Goal: Information Seeking & Learning: Learn about a topic

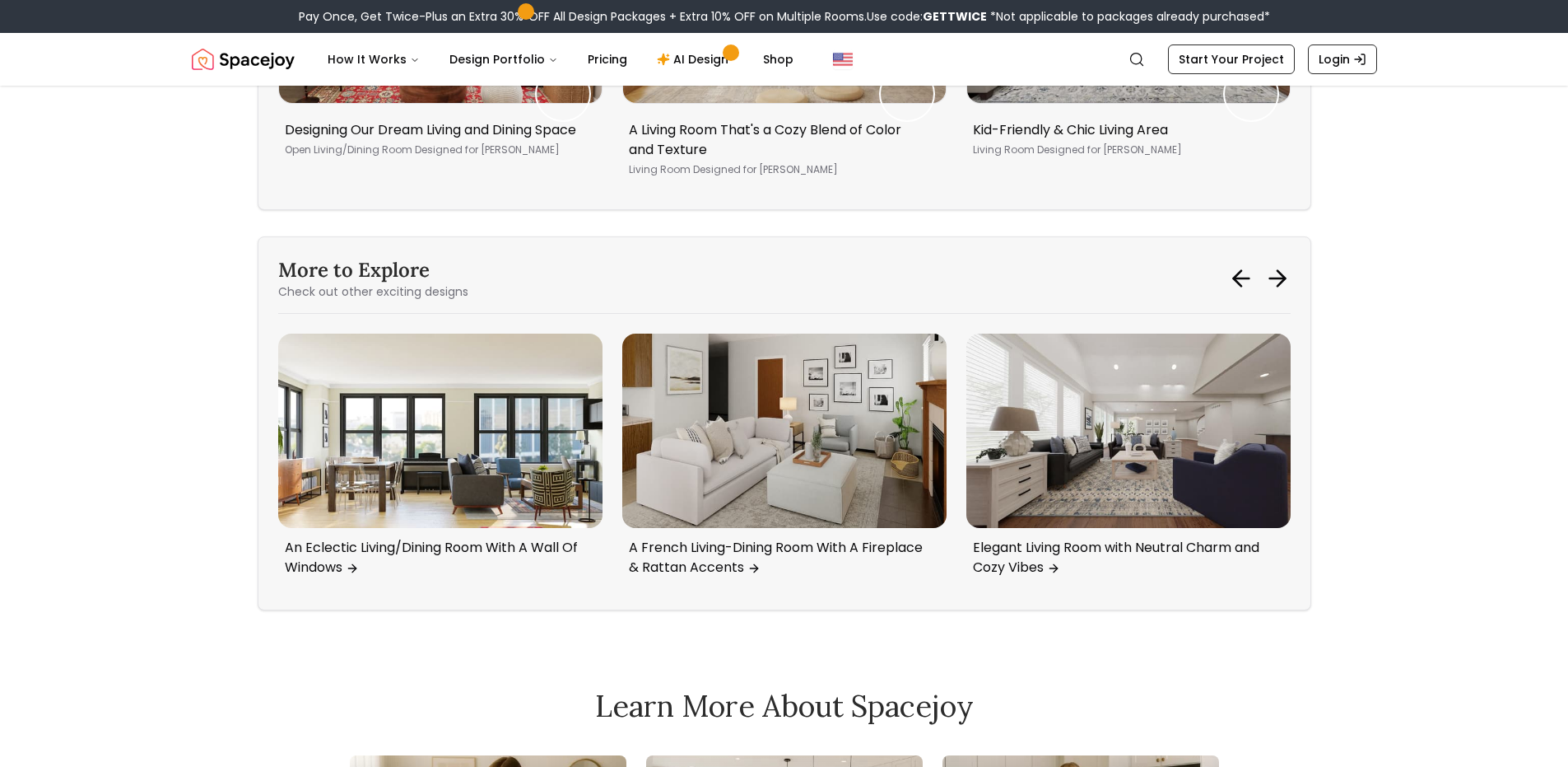
scroll to position [8070, 0]
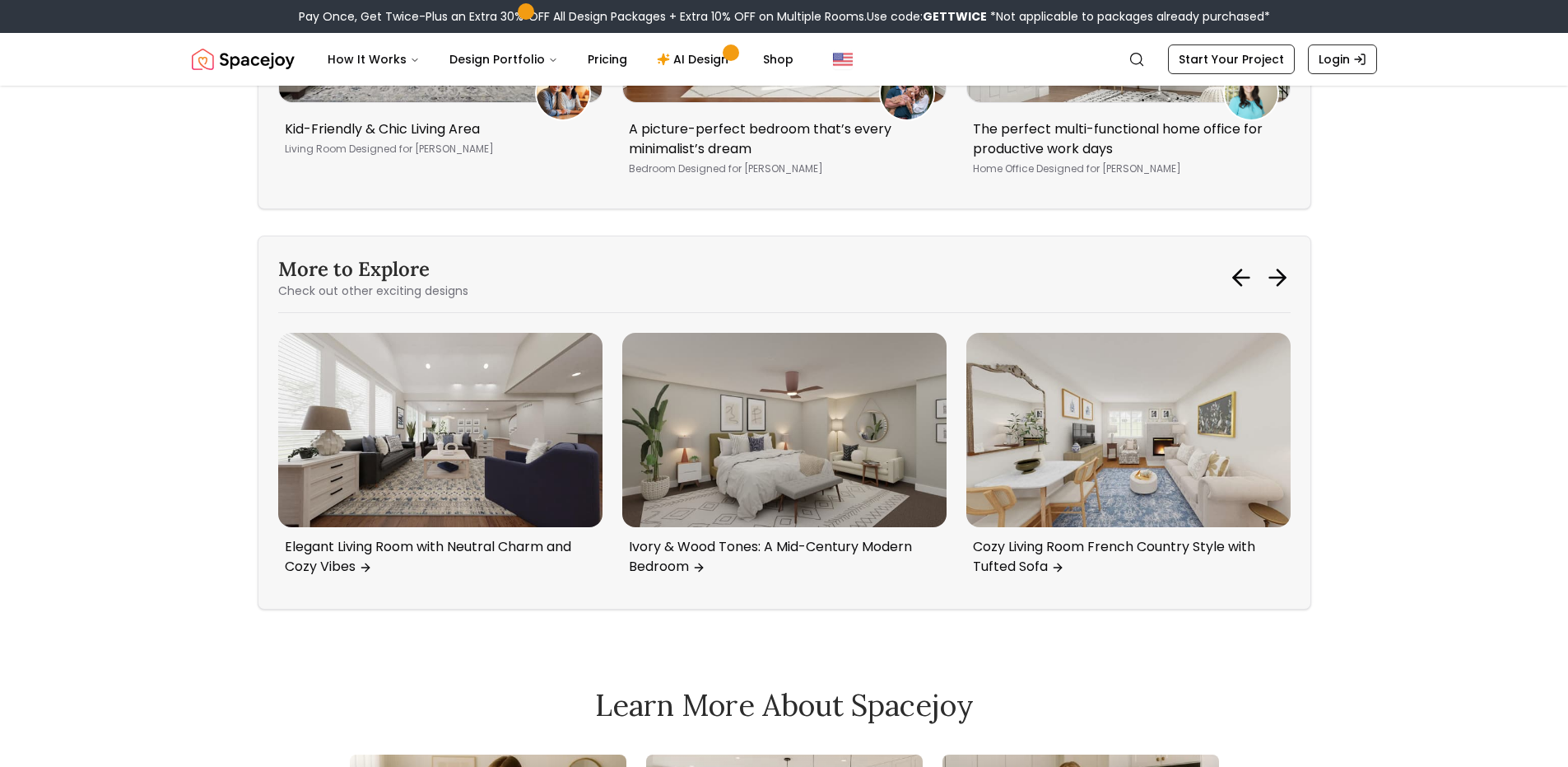
drag, startPoint x: 387, startPoint y: 384, endPoint x: 181, endPoint y: 393, distance: 206.2
click at [1238, 278] on icon at bounding box center [1241, 278] width 16 height 0
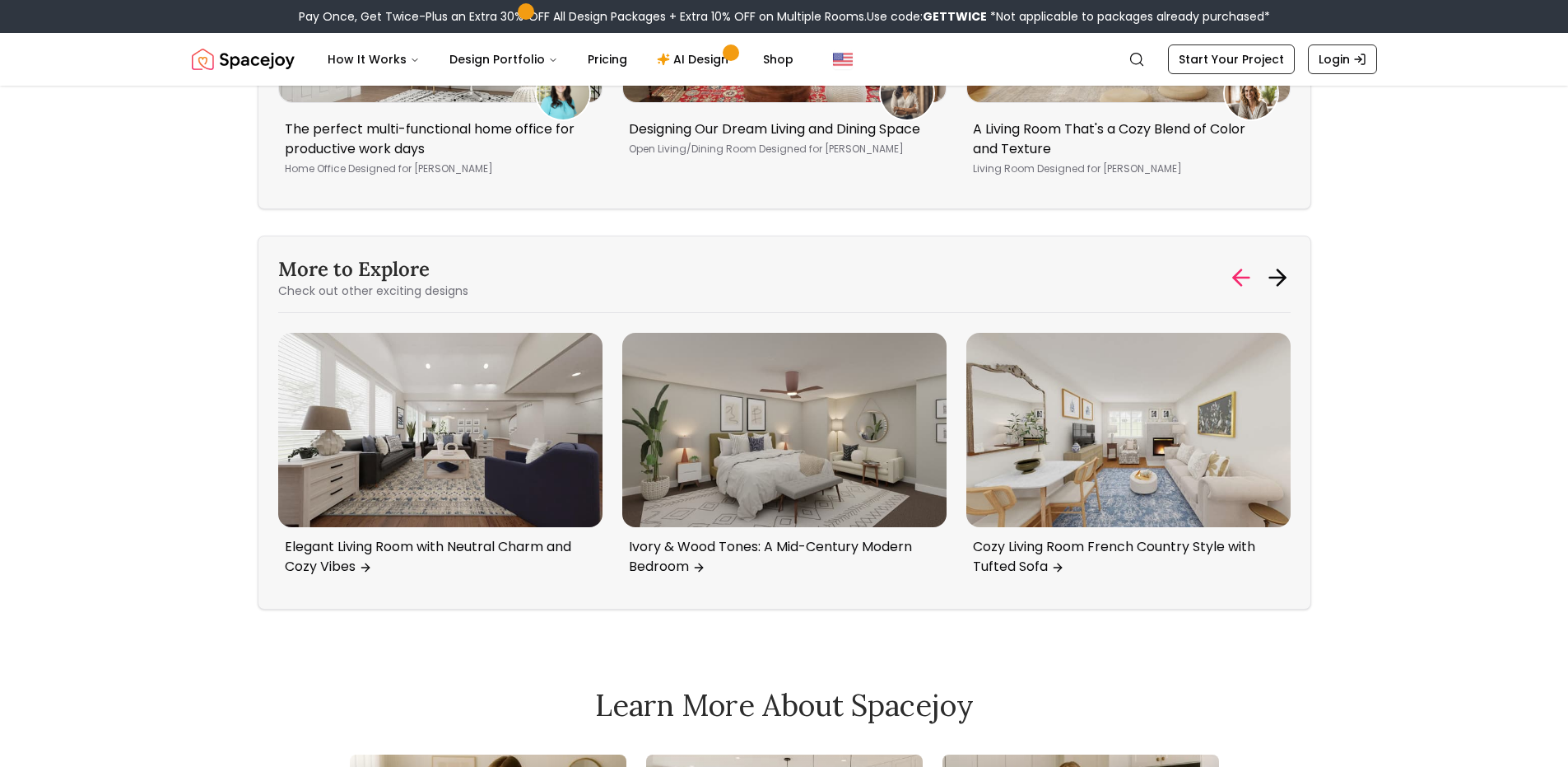
click at [1236, 278] on icon at bounding box center [1241, 278] width 16 height 0
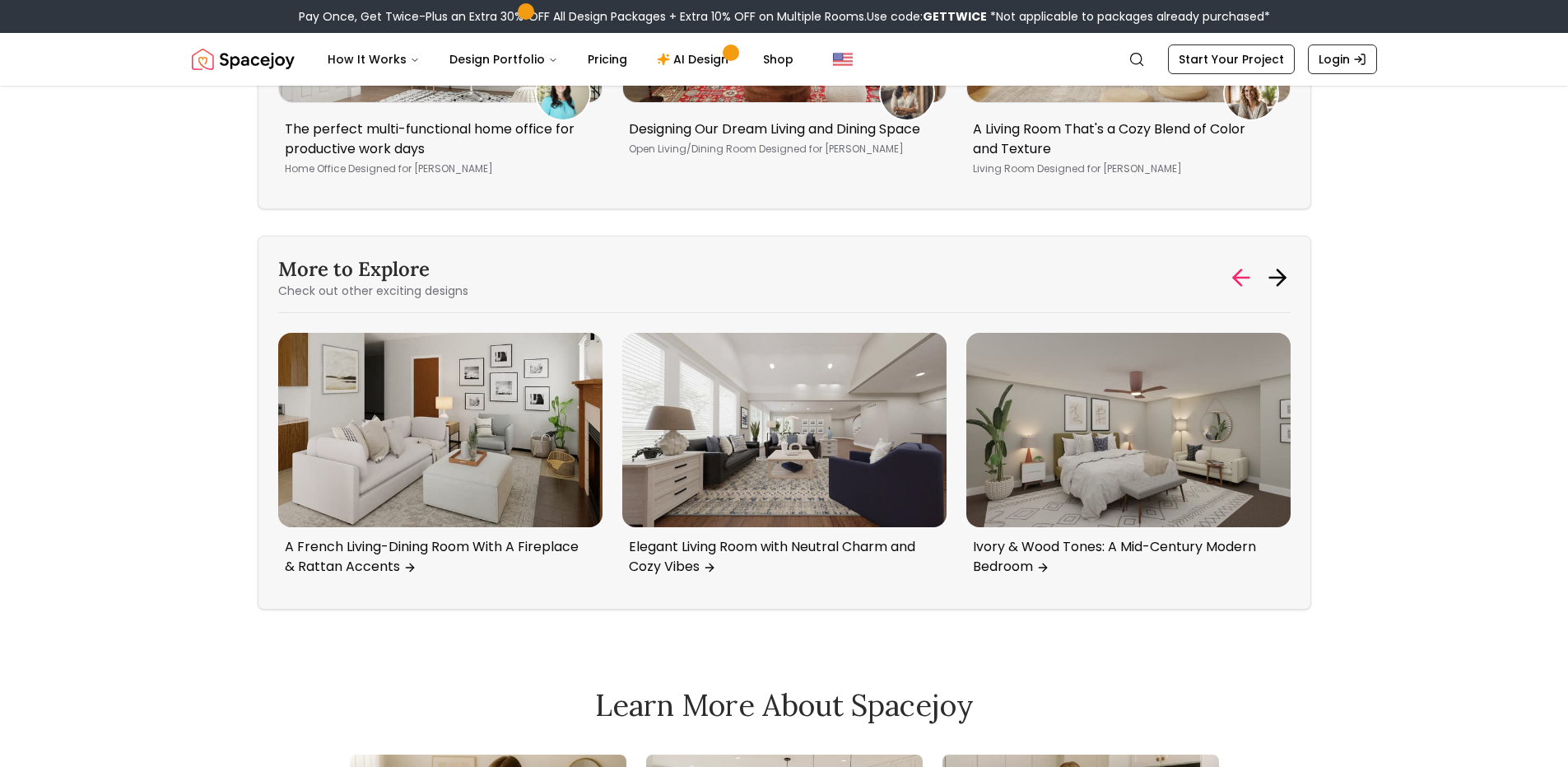
click at [1236, 278] on icon at bounding box center [1241, 278] width 16 height 0
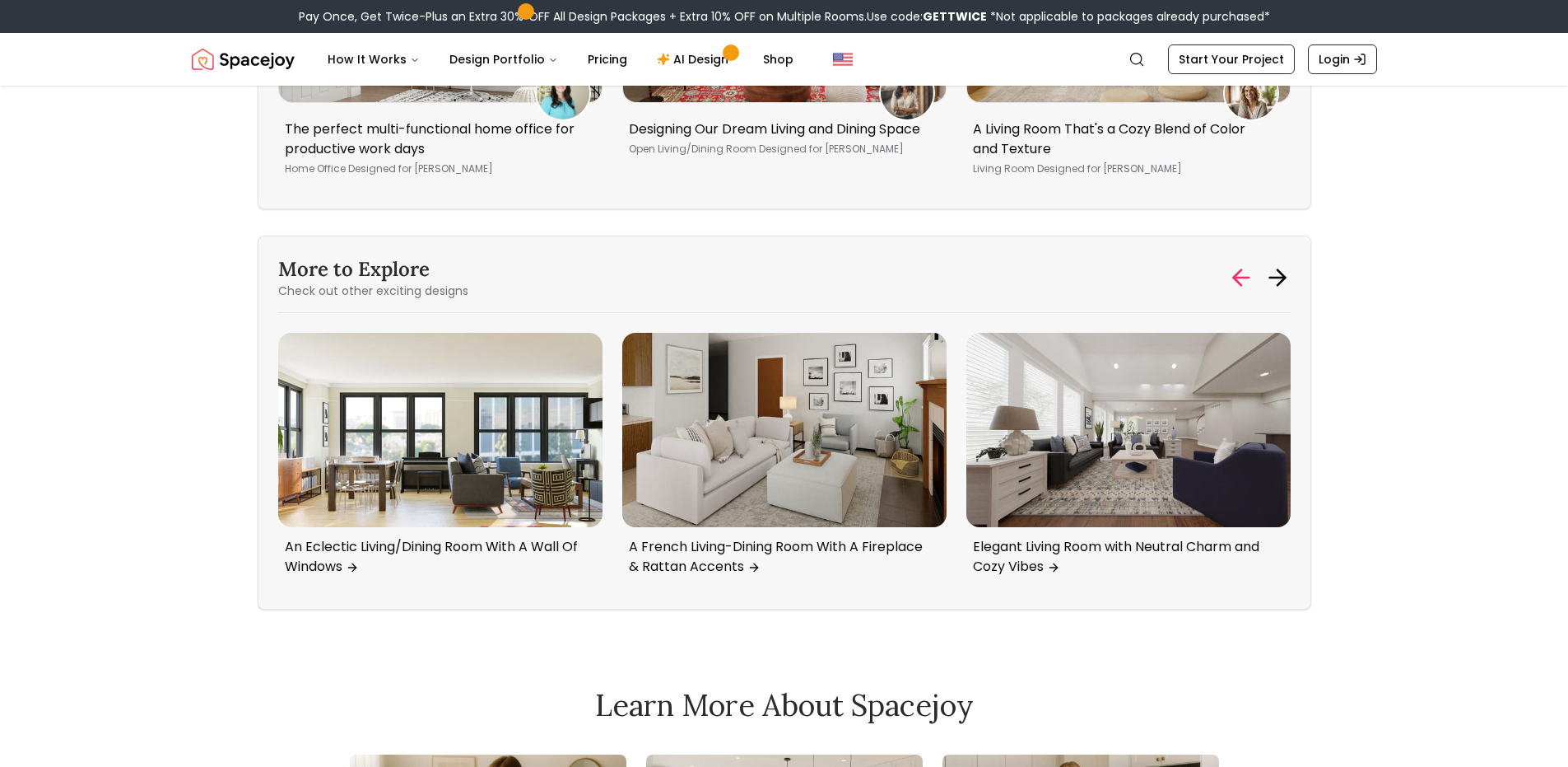
click at [1236, 270] on icon at bounding box center [1237, 278] width 7 height 16
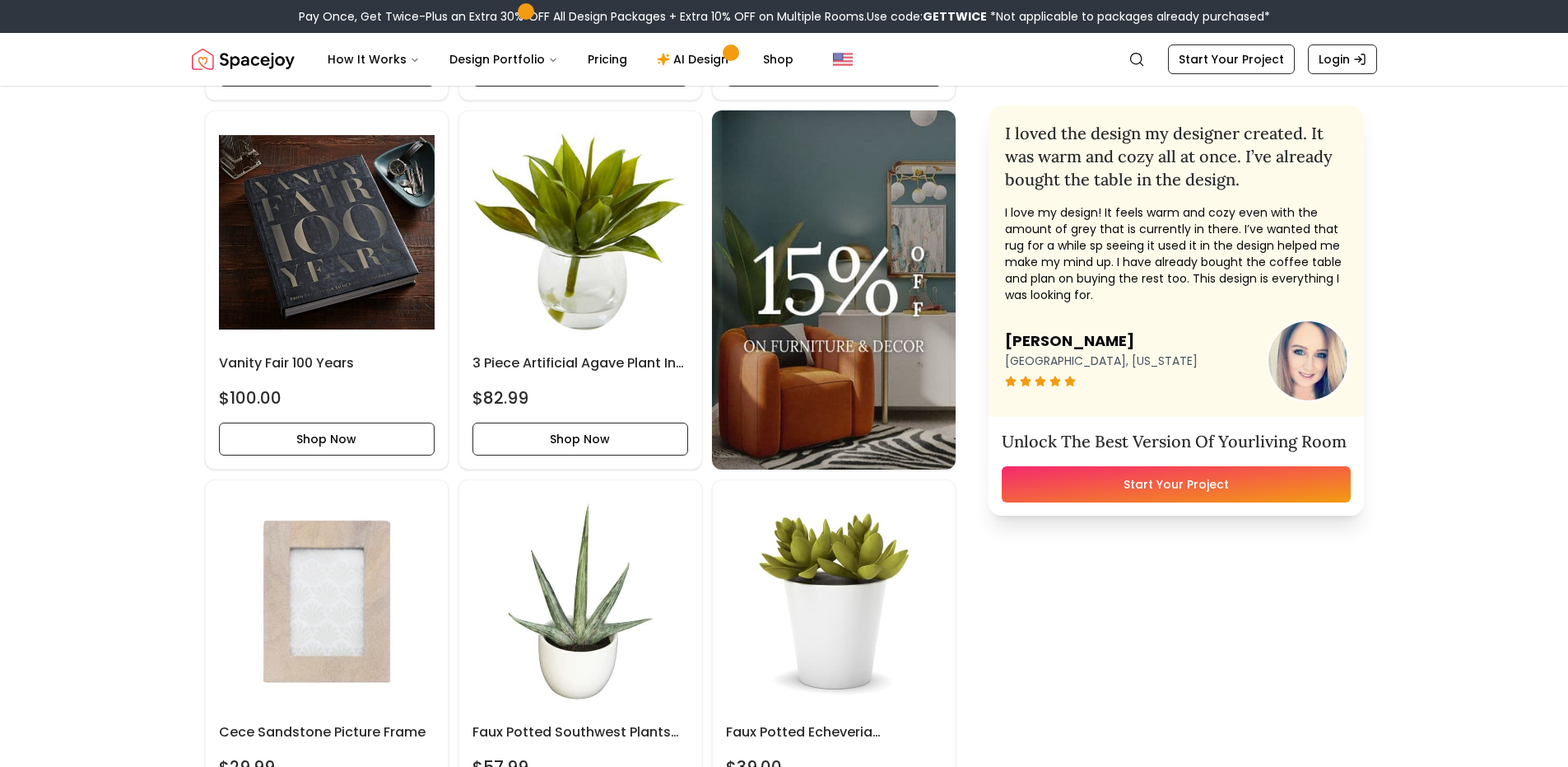
scroll to position [2141, 0]
